Goal: Task Accomplishment & Management: Manage account settings

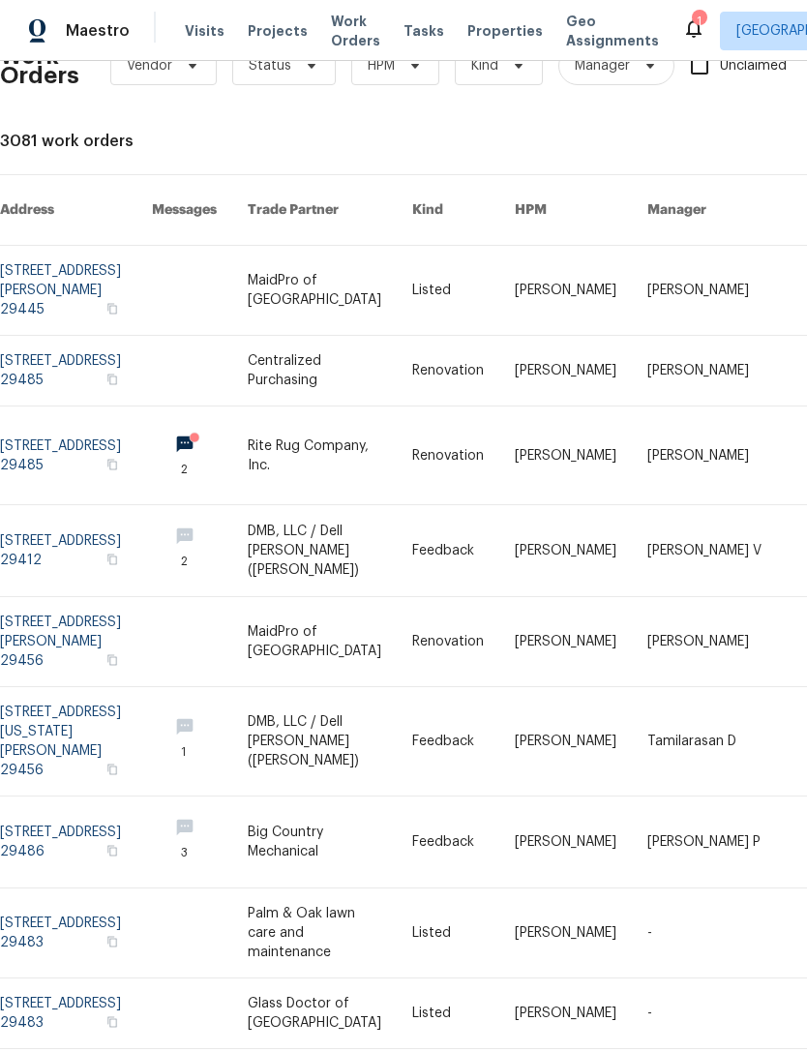
scroll to position [50, 0]
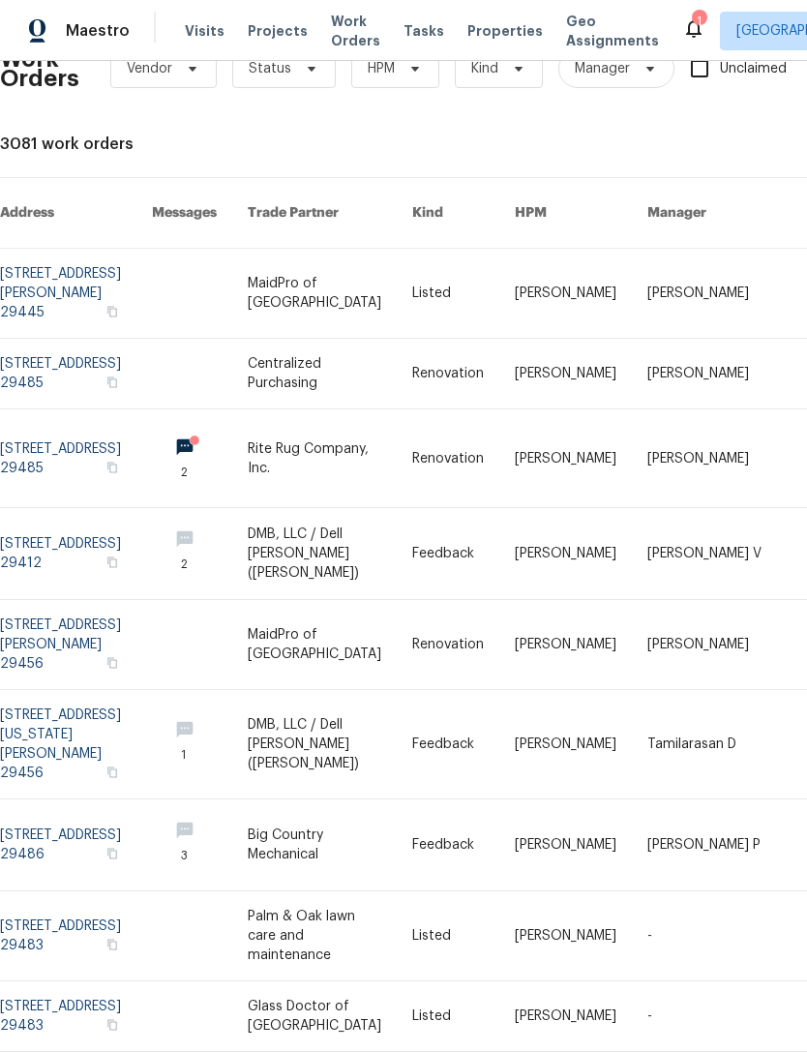
click at [34, 981] on link at bounding box center [76, 1016] width 152 height 70
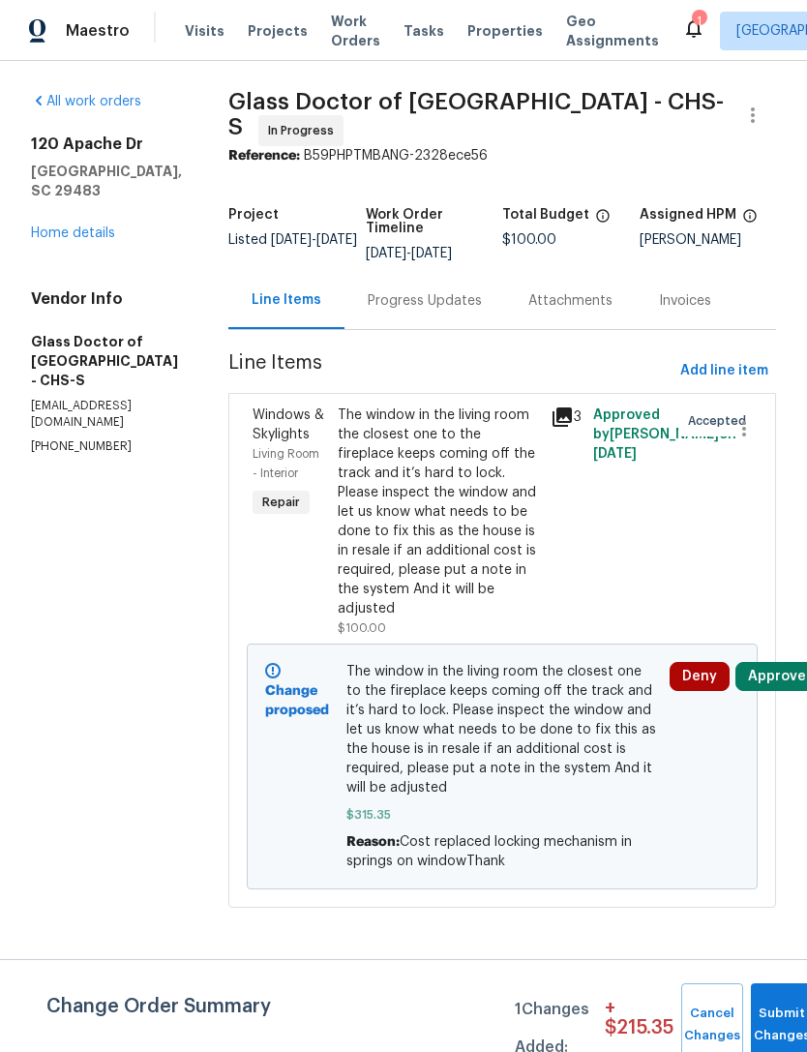
click at [776, 691] on button "Approve" at bounding box center [777, 676] width 83 height 29
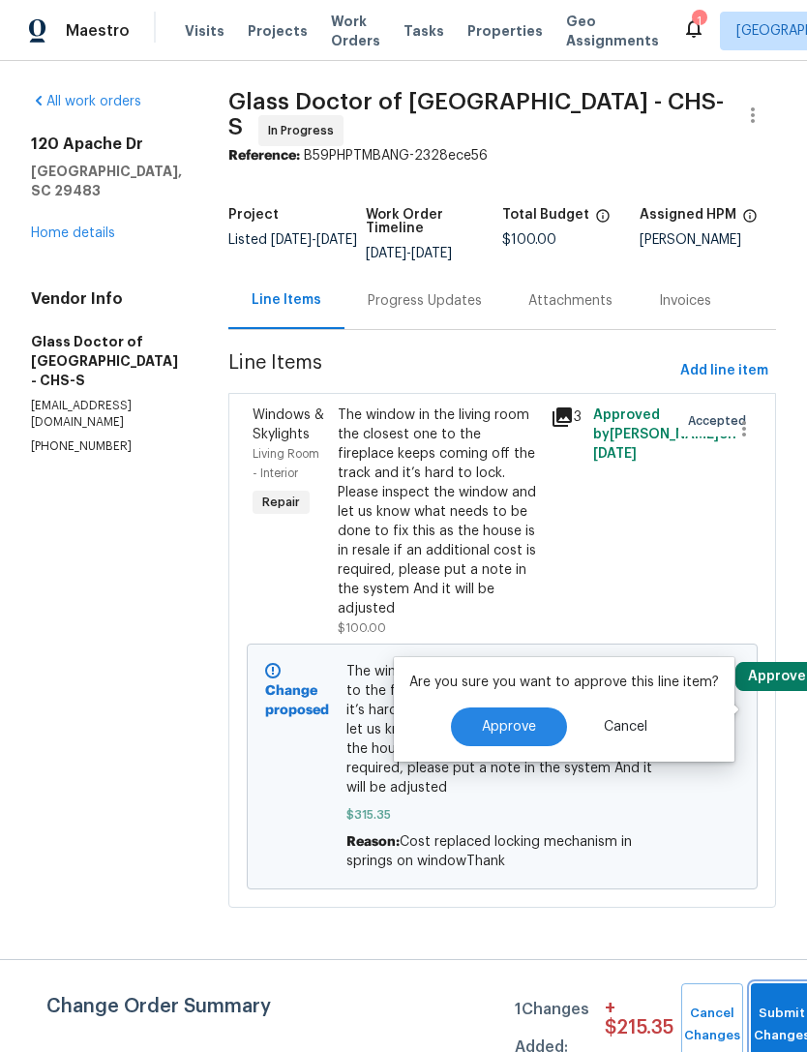
click at [770, 1022] on span "Submit Changes" at bounding box center [782, 1025] width 43 height 45
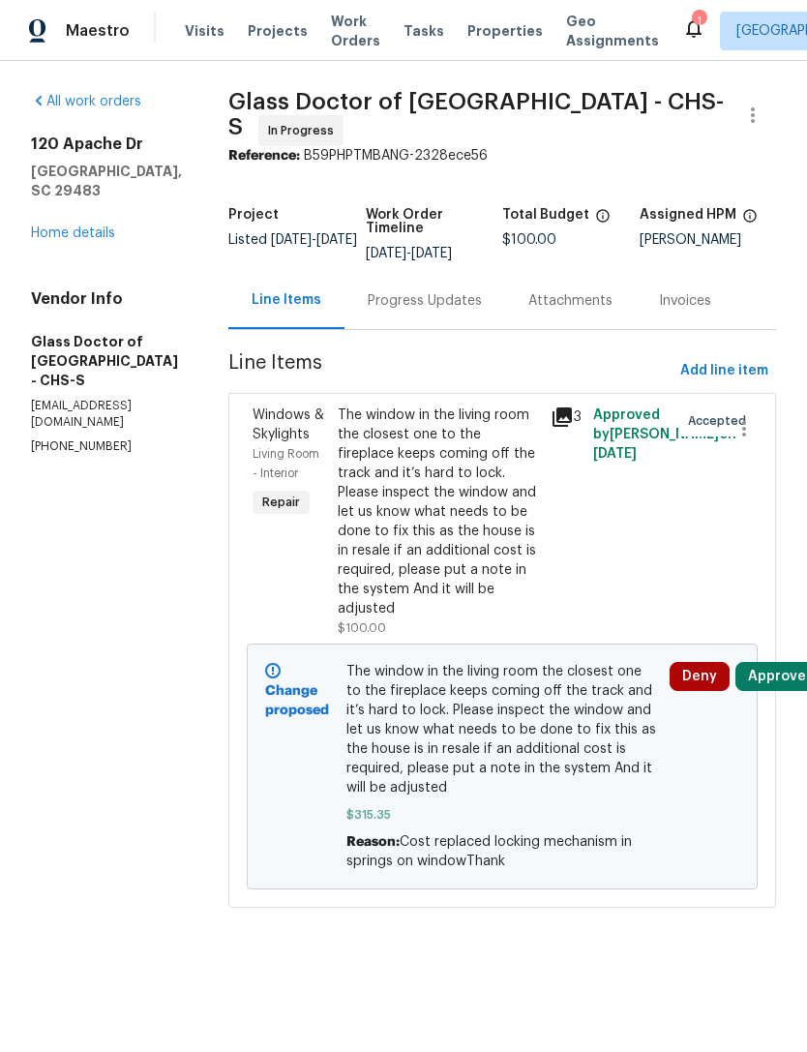
click at [775, 962] on html "Maestro Visits Projects Work Orders Tasks Properties Geo Assignments 1 [GEOGRAP…" at bounding box center [403, 481] width 807 height 962
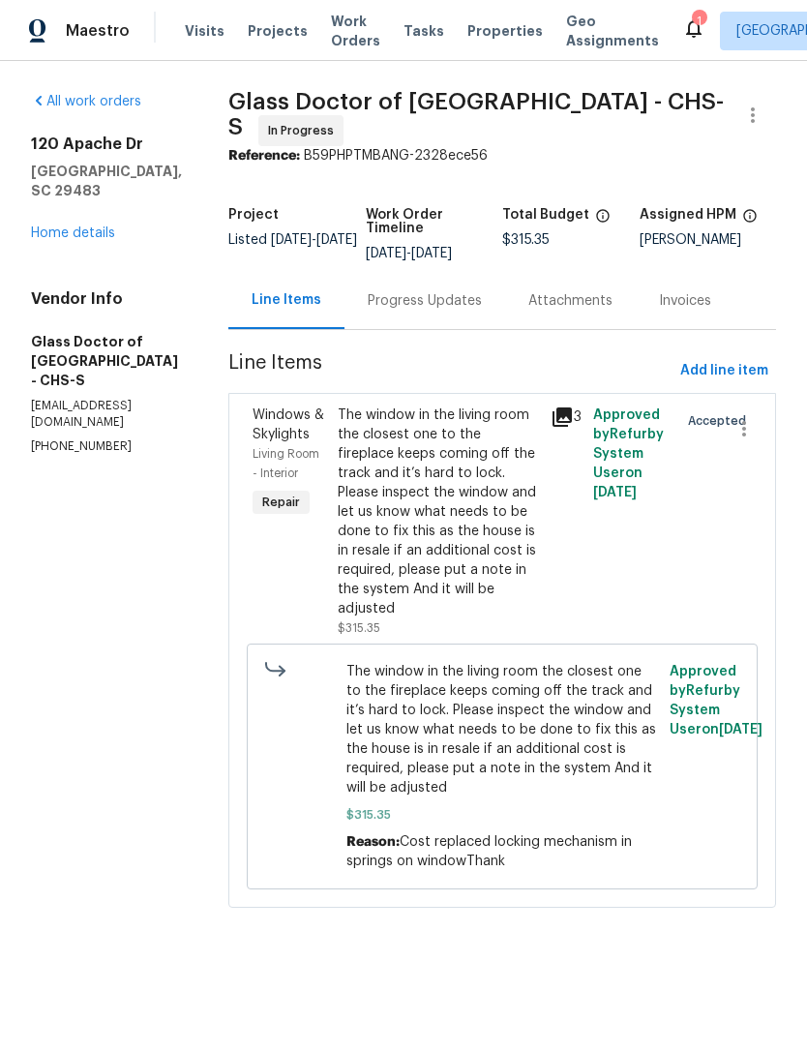
click at [111, 226] on link "Home details" at bounding box center [73, 233] width 84 height 14
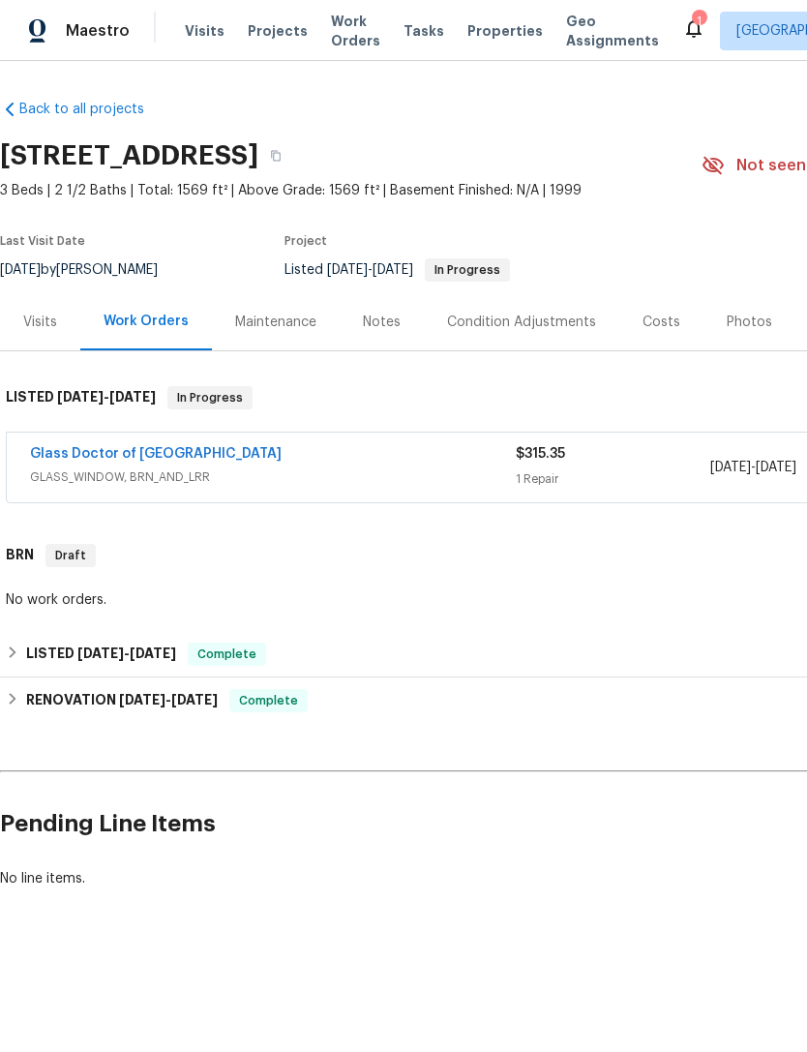
click at [682, 19] on icon at bounding box center [693, 27] width 23 height 23
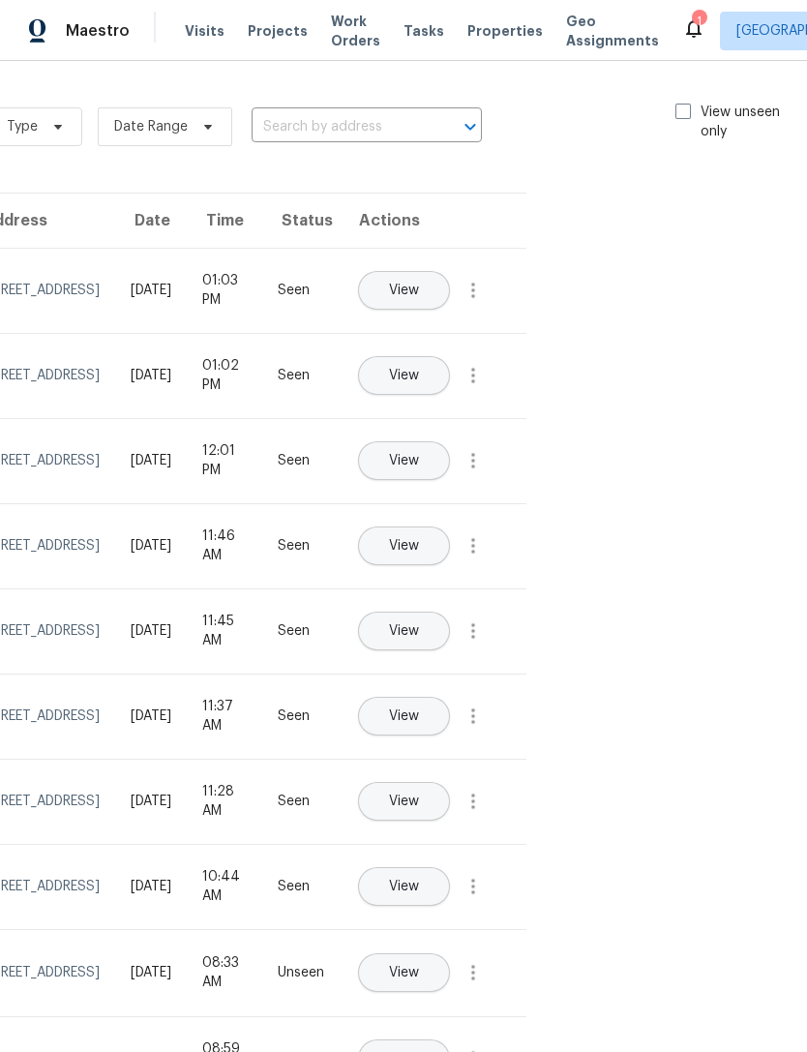
scroll to position [0, 218]
click at [682, 108] on span at bounding box center [684, 111] width 15 height 15
click at [682, 108] on input "View unseen only" at bounding box center [683, 109] width 13 height 13
checkbox input "true"
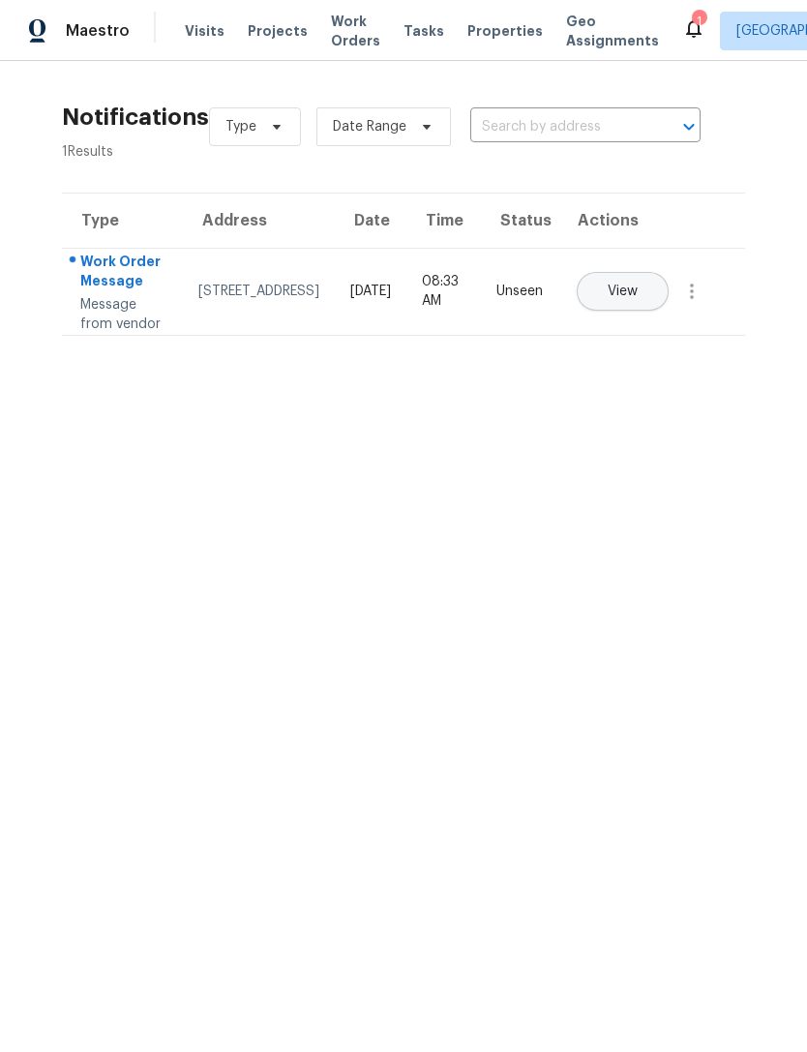
scroll to position [0, 0]
click at [468, 29] on span "Properties" at bounding box center [505, 30] width 75 height 19
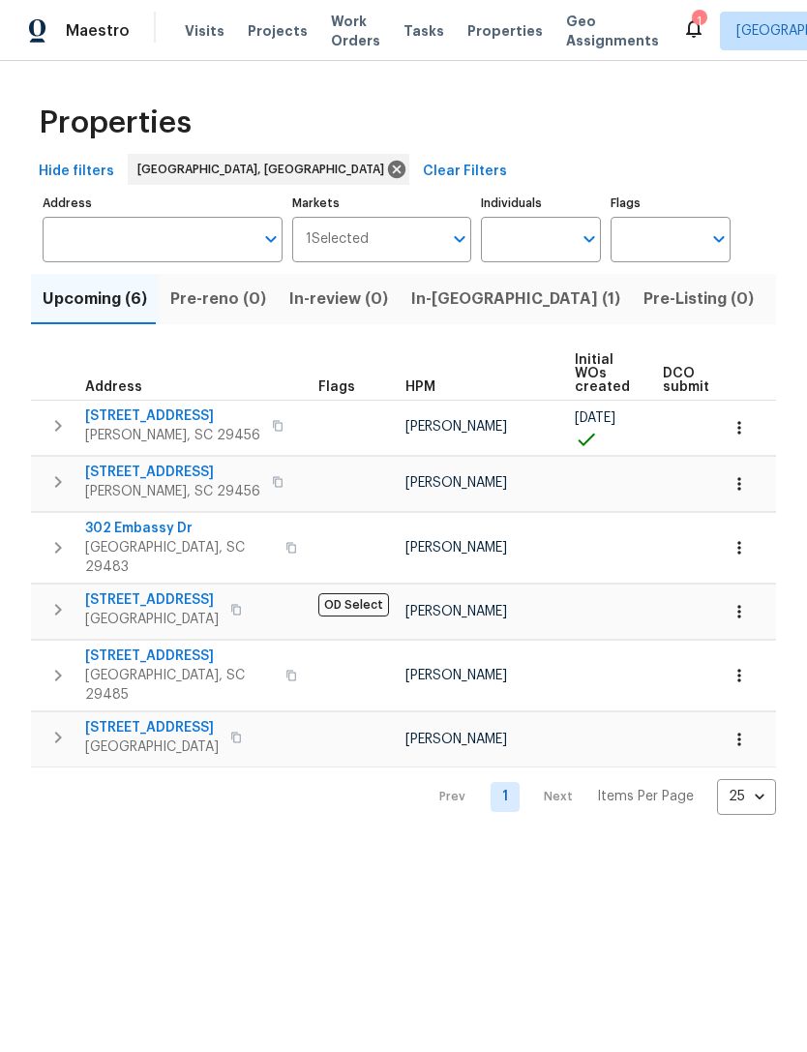
click at [349, 41] on span "Work Orders" at bounding box center [355, 31] width 49 height 39
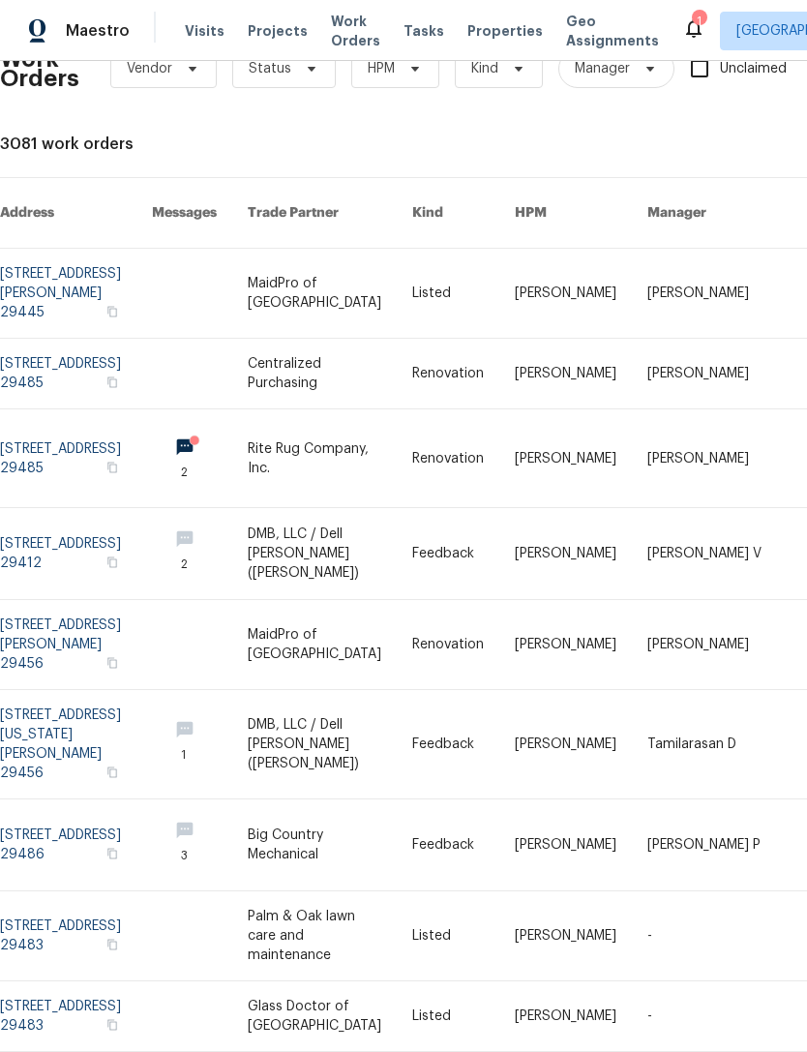
scroll to position [50, 0]
